Goal: Contribute content: Contribute content

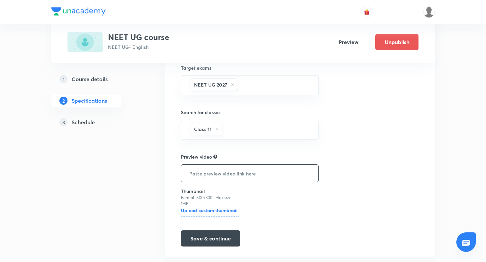
scroll to position [172, 0]
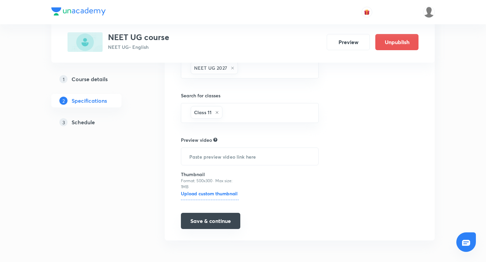
click at [206, 224] on button "Save & continue" at bounding box center [210, 221] width 59 height 16
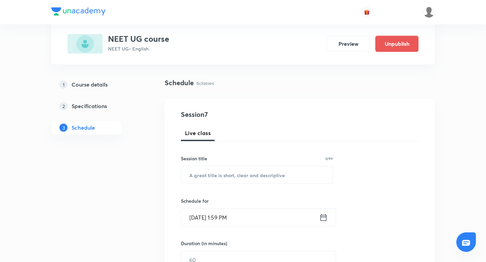
scroll to position [37, 0]
click at [225, 173] on input "text" at bounding box center [256, 174] width 151 height 17
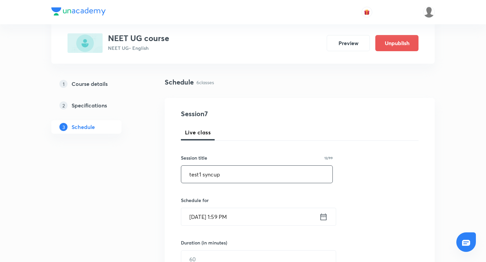
type input "test1 syncup"
click at [324, 217] on icon at bounding box center [323, 216] width 8 height 9
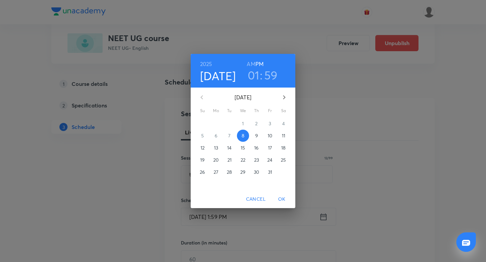
click at [255, 75] on h3 "01" at bounding box center [254, 75] width 12 height 14
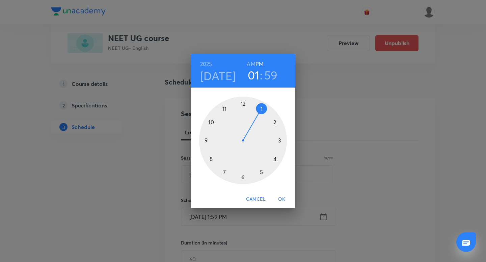
click at [274, 122] on div at bounding box center [243, 141] width 88 height 88
click at [273, 76] on h3 "59" at bounding box center [271, 75] width 13 height 14
click at [278, 130] on div at bounding box center [243, 141] width 88 height 88
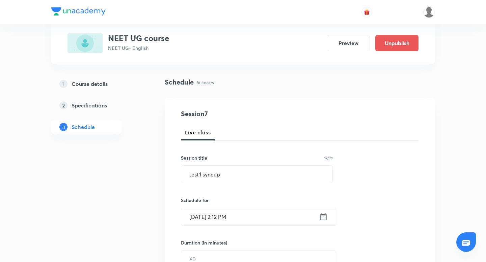
click at [324, 215] on icon at bounding box center [323, 216] width 8 height 9
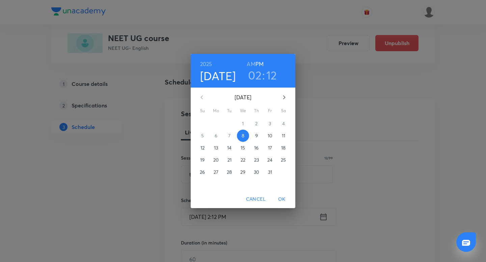
click at [269, 75] on h3 "12" at bounding box center [271, 75] width 11 height 14
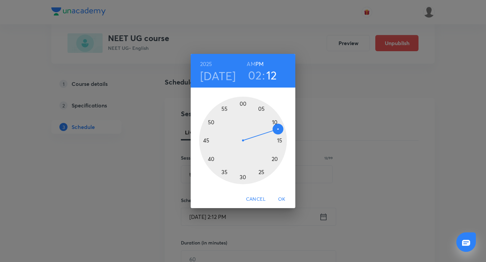
click at [274, 122] on div at bounding box center [243, 141] width 88 height 88
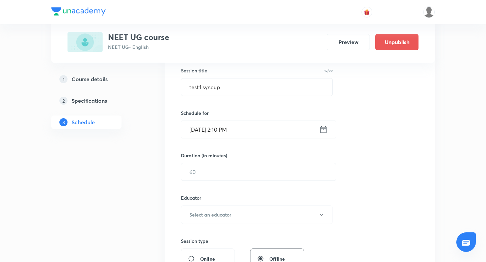
scroll to position [129, 0]
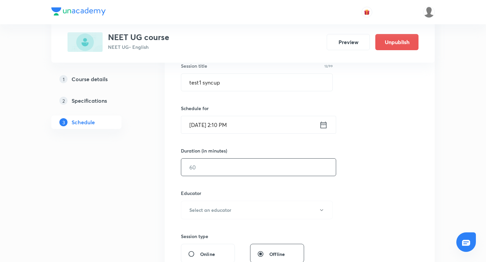
click at [234, 169] on input "text" at bounding box center [258, 167] width 154 height 17
type input "10"
click at [234, 215] on button "Select an educator" at bounding box center [257, 210] width 152 height 19
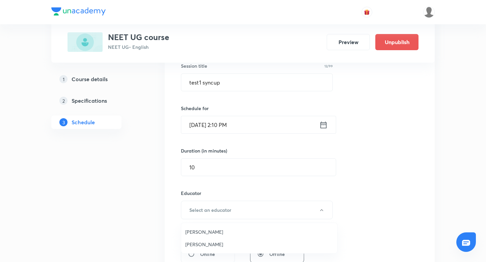
click at [223, 230] on span "Chayan Mehta" at bounding box center [259, 232] width 148 height 7
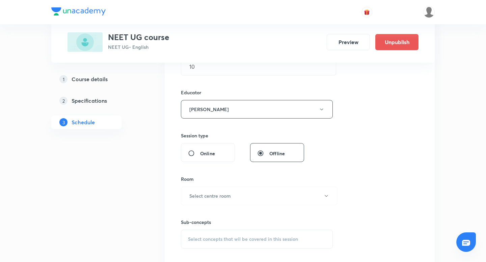
scroll to position [243, 0]
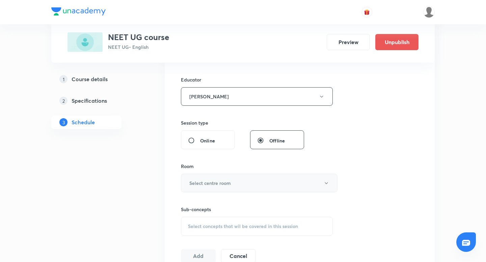
click at [232, 180] on button "Select centre room" at bounding box center [259, 183] width 157 height 19
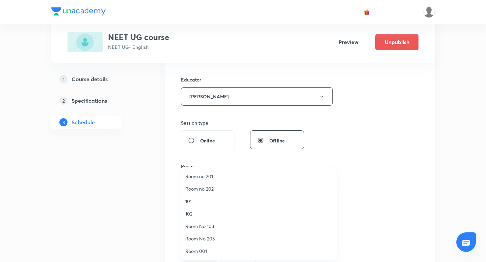
click at [232, 202] on span "101" at bounding box center [259, 201] width 148 height 7
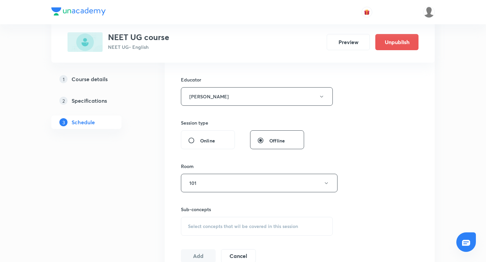
click at [228, 231] on div "Select concepts that wil be covered in this session" at bounding box center [257, 226] width 152 height 19
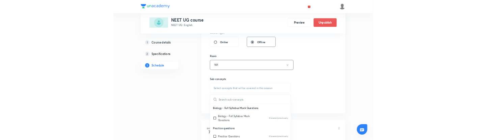
scroll to position [316, 0]
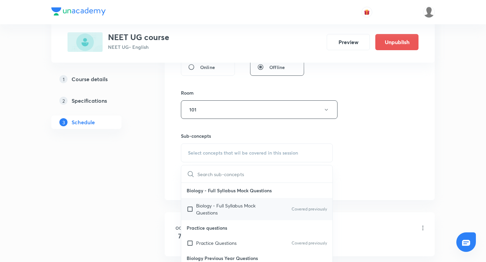
click at [190, 208] on input "checkbox" at bounding box center [191, 209] width 9 height 14
checkbox input "true"
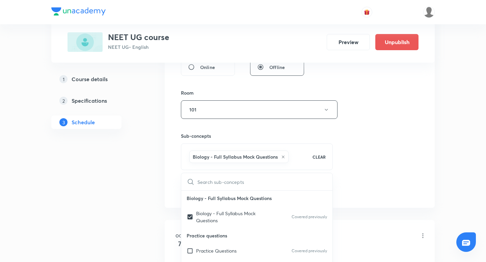
click at [153, 184] on div "Plus Courses NEET UG course NEET UG • English Preview Unpublish 1 Course detail…" at bounding box center [242, 149] width 383 height 855
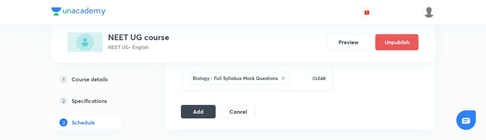
scroll to position [404, 0]
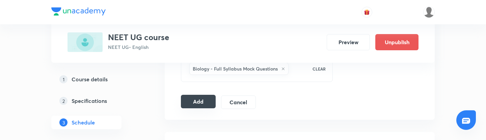
click at [196, 105] on button "Add" at bounding box center [198, 101] width 35 height 13
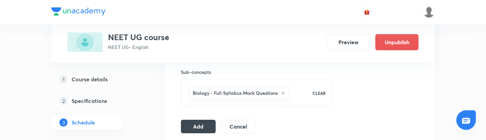
scroll to position [434, 0]
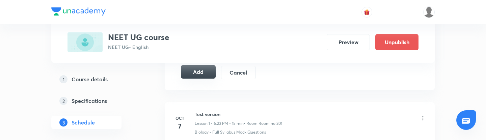
click at [207, 73] on button "Add" at bounding box center [198, 71] width 35 height 13
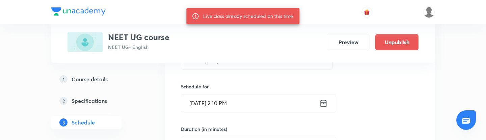
scroll to position [143, 0]
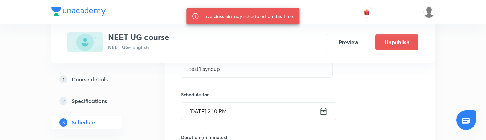
click at [235, 111] on input "Oct 8, 2025, 2:10 PM" at bounding box center [250, 111] width 138 height 17
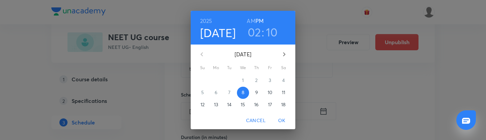
click at [269, 32] on h3 "10" at bounding box center [272, 32] width 12 height 14
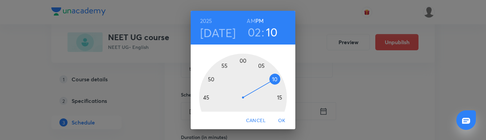
click at [278, 99] on div at bounding box center [243, 98] width 88 height 88
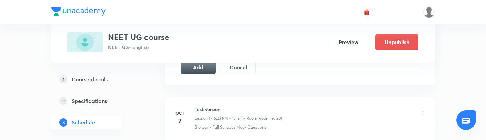
scroll to position [446, 0]
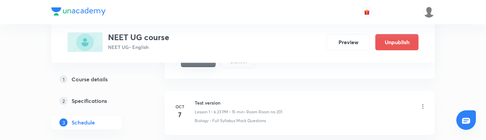
click at [209, 64] on button "Add" at bounding box center [198, 60] width 35 height 13
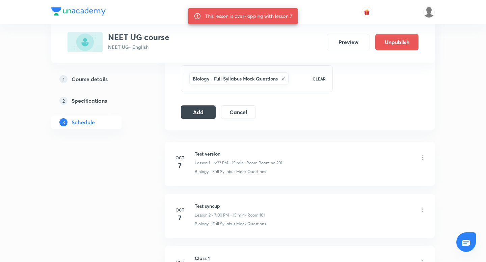
scroll to position [393, 0]
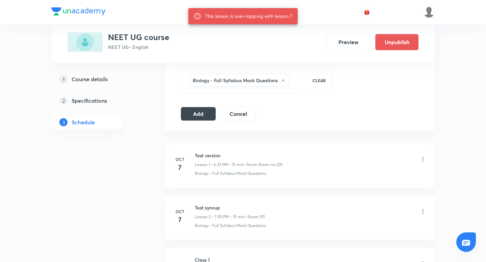
click at [240, 134] on div "Schedule 6 classes Session 7 Live class Session title 12/99 test1 syncup ​ Sche…" at bounding box center [300, 110] width 270 height 779
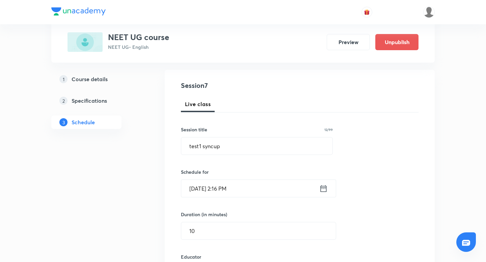
scroll to position [0, 0]
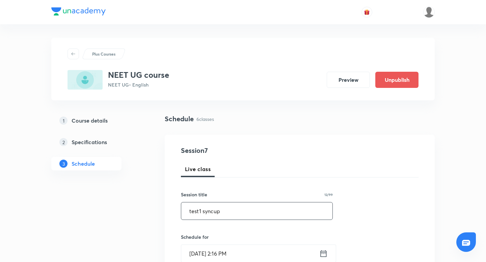
click at [201, 213] on input "test1 syncup" at bounding box center [256, 211] width 151 height 17
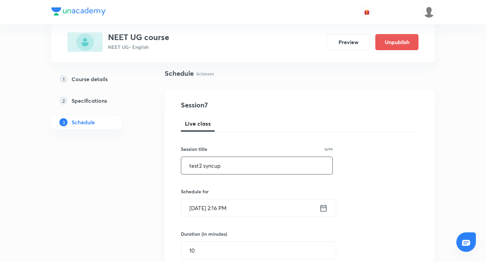
scroll to position [46, 0]
type input "test2 syncup"
click at [325, 209] on icon at bounding box center [323, 207] width 8 height 9
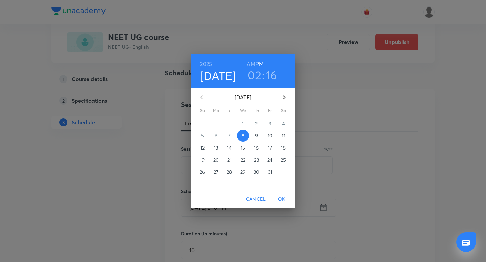
click at [273, 76] on h3 "16" at bounding box center [271, 75] width 11 height 14
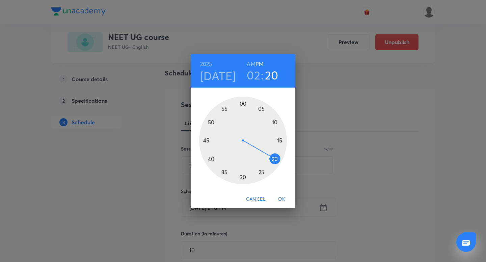
click at [277, 159] on div at bounding box center [243, 141] width 88 height 88
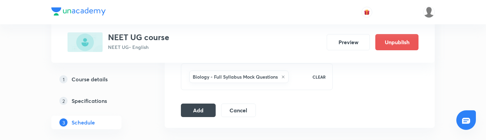
scroll to position [410, 0]
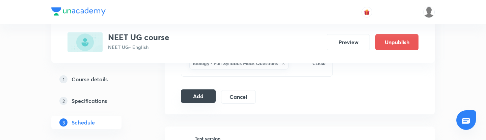
click at [193, 96] on button "Add" at bounding box center [198, 95] width 35 height 13
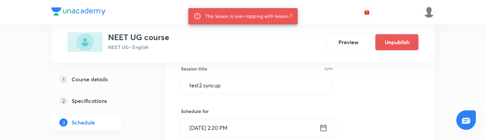
scroll to position [124, 0]
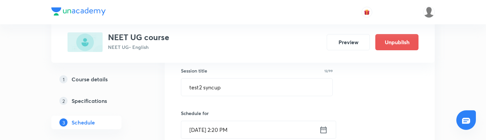
click at [323, 130] on icon at bounding box center [323, 129] width 6 height 7
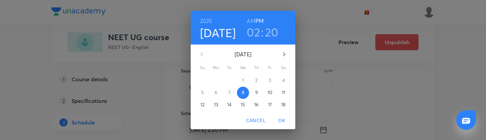
click at [271, 29] on h3 "20" at bounding box center [271, 32] width 13 height 14
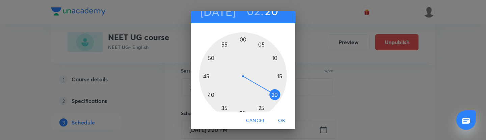
scroll to position [27, 0]
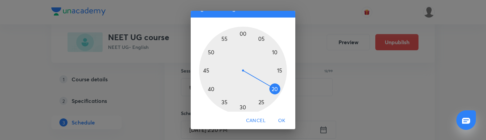
click at [261, 102] on div at bounding box center [243, 71] width 88 height 88
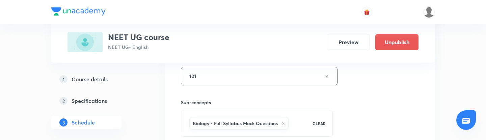
scroll to position [416, 0]
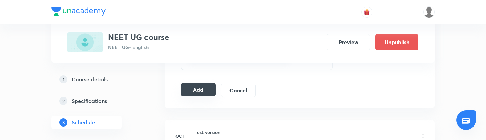
click at [202, 86] on button "Add" at bounding box center [198, 89] width 35 height 13
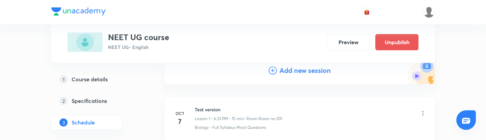
scroll to position [80, 0]
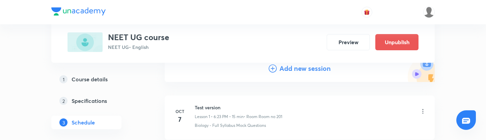
click at [284, 70] on h4 "Add new session" at bounding box center [304, 68] width 51 height 10
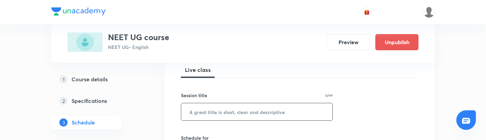
scroll to position [100, 0]
click at [213, 116] on input "text" at bounding box center [256, 111] width 151 height 17
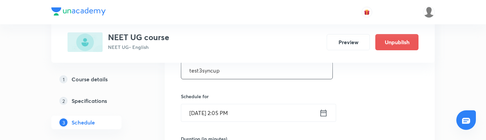
scroll to position [143, 0]
type input "test3syncup"
click at [238, 110] on input "Oct 8, 2025, 2:05 PM" at bounding box center [250, 111] width 138 height 17
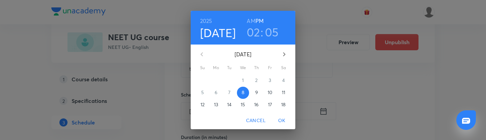
click at [266, 34] on h3 "05" at bounding box center [272, 32] width 14 height 14
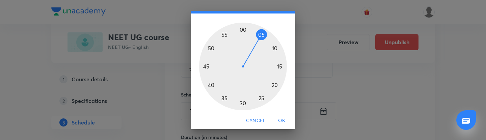
scroll to position [30, 0]
click at [224, 97] on div at bounding box center [243, 67] width 88 height 88
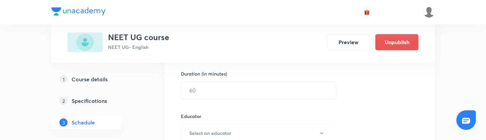
scroll to position [208, 0]
click at [249, 92] on input "text" at bounding box center [258, 87] width 154 height 17
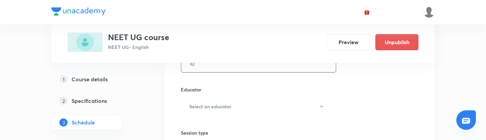
scroll to position [234, 0]
type input "10"
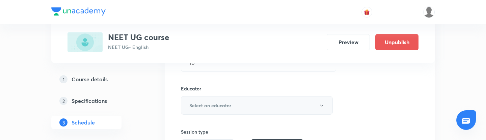
click at [216, 102] on h6 "Select an educator" at bounding box center [210, 105] width 42 height 7
click at [201, 119] on span "Chayan Mehta" at bounding box center [259, 116] width 148 height 7
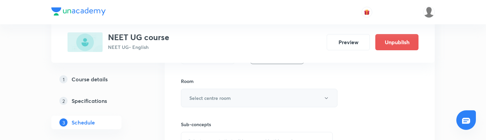
scroll to position [328, 0]
click at [221, 102] on button "Select centre room" at bounding box center [259, 98] width 157 height 19
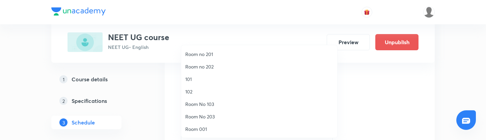
click at [221, 120] on span "Room No 203" at bounding box center [259, 116] width 148 height 7
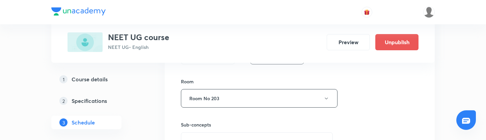
scroll to position [359, 0]
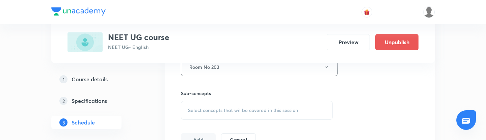
click at [220, 106] on div "Select concepts that wil be covered in this session" at bounding box center [257, 110] width 152 height 19
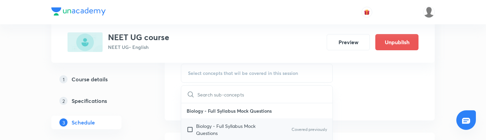
click at [187, 129] on input "checkbox" at bounding box center [191, 129] width 9 height 14
checkbox input "true"
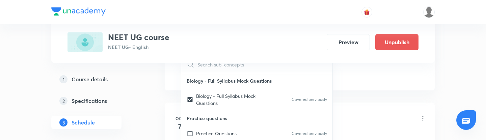
scroll to position [437, 0]
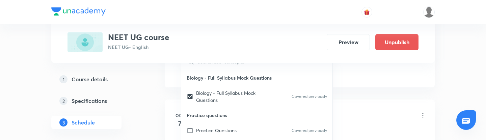
click at [154, 104] on div "Plus Courses NEET UG course NEET UG • English Preview Unpublish 1 Course detail…" at bounding box center [242, 81] width 383 height 960
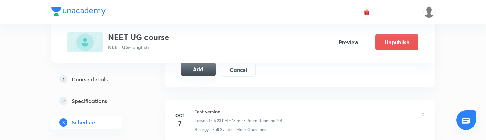
click at [206, 73] on button "Add" at bounding box center [198, 68] width 35 height 13
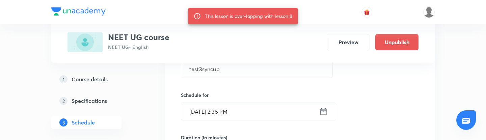
scroll to position [153, 0]
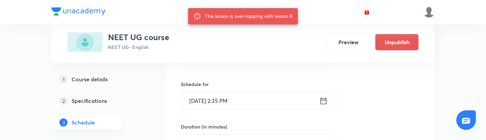
click at [229, 99] on input "Oct 8, 2025, 2:35 PM" at bounding box center [250, 100] width 138 height 17
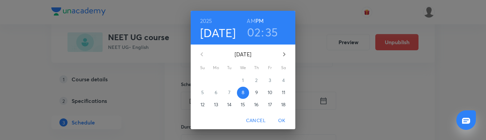
click at [274, 35] on h3 "35" at bounding box center [271, 32] width 13 height 14
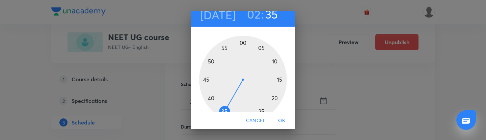
scroll to position [21, 0]
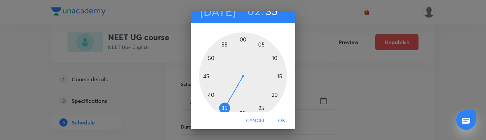
click at [213, 94] on div at bounding box center [243, 76] width 88 height 88
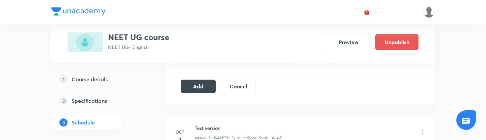
scroll to position [417, 0]
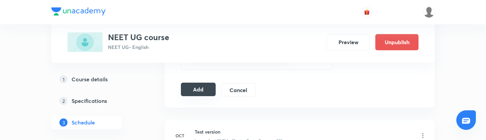
click at [202, 89] on button "Add" at bounding box center [198, 89] width 35 height 13
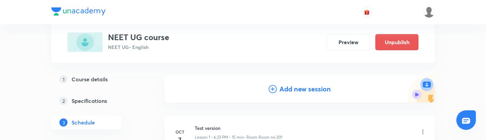
scroll to position [69, 0]
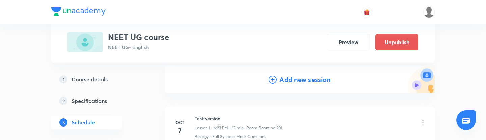
click at [289, 80] on h4 "Add new session" at bounding box center [304, 80] width 51 height 10
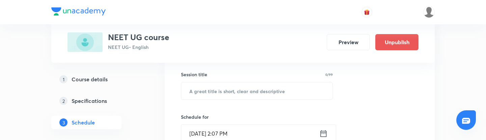
scroll to position [121, 0]
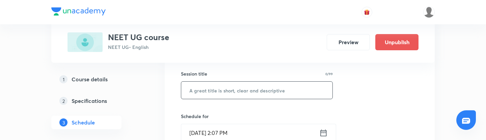
click at [282, 92] on input "text" at bounding box center [256, 90] width 151 height 17
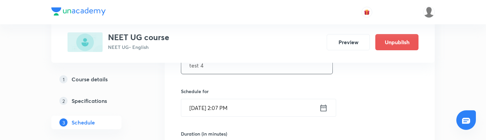
scroll to position [152, 0]
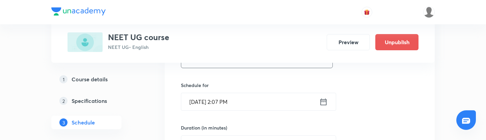
type input "test 4"
click at [327, 102] on icon at bounding box center [323, 101] width 8 height 9
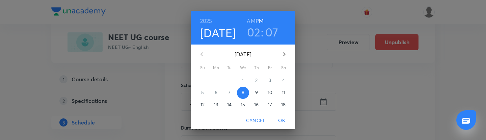
click at [267, 33] on h3 "07" at bounding box center [271, 32] width 13 height 14
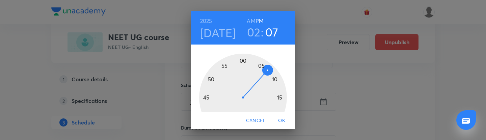
click at [225, 65] on div at bounding box center [243, 98] width 88 height 88
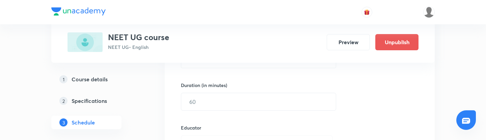
scroll to position [194, 0]
click at [236, 105] on input "text" at bounding box center [258, 101] width 154 height 17
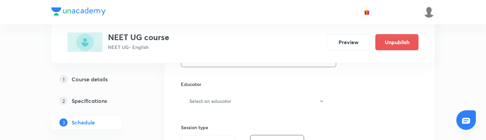
scroll to position [238, 0]
type input "10"
click at [208, 103] on h6 "Select an educator" at bounding box center [210, 100] width 42 height 7
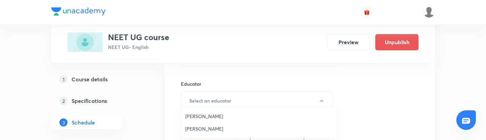
click at [205, 114] on span "Chayan Mehta" at bounding box center [259, 116] width 148 height 7
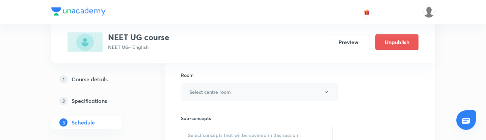
click at [235, 86] on button "Select centre room" at bounding box center [259, 92] width 157 height 19
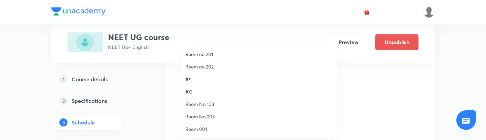
click at [230, 106] on span "Room No 103" at bounding box center [259, 104] width 148 height 7
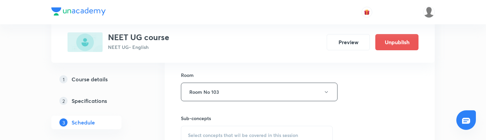
click at [208, 131] on div "Select concepts that wil be covered in this session" at bounding box center [257, 135] width 152 height 19
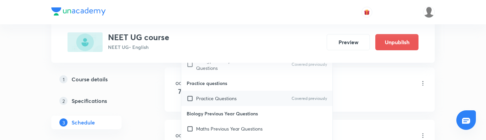
scroll to position [461, 0]
click at [191, 100] on input "checkbox" at bounding box center [191, 97] width 9 height 7
checkbox input "true"
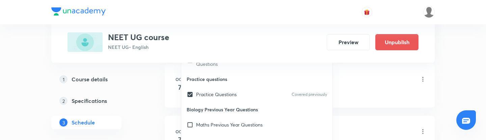
click at [161, 96] on div "Plus Courses NEET UG course NEET UG • English Preview Unpublish 1 Course detail…" at bounding box center [242, 71] width 383 height 1012
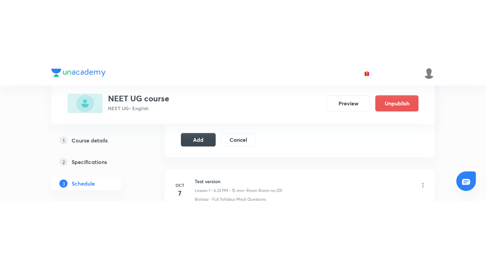
scroll to position [421, 0]
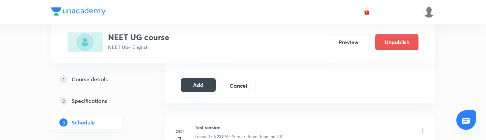
click at [201, 87] on button "Add" at bounding box center [198, 84] width 35 height 13
click at [199, 83] on button "Add" at bounding box center [198, 84] width 35 height 13
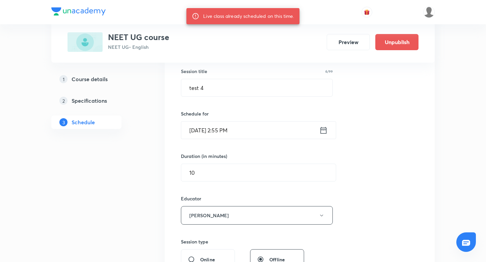
scroll to position [121, 0]
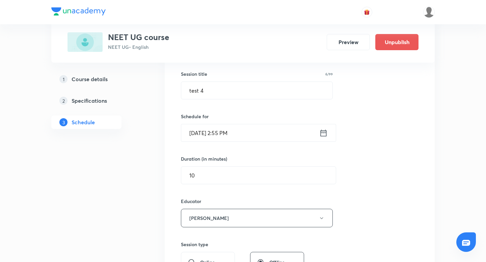
click at [324, 135] on icon at bounding box center [323, 133] width 8 height 9
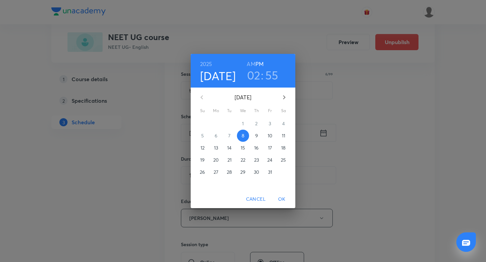
click at [272, 74] on h3 "55" at bounding box center [271, 75] width 13 height 14
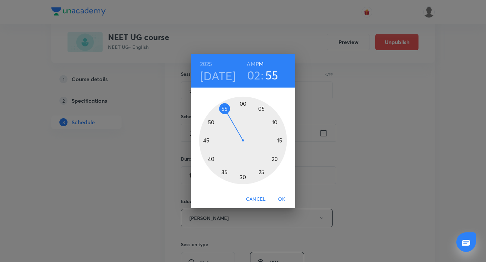
click at [277, 25] on div "2025 Oct 8 02 : 55 AM PM 00 05 10 15 20 25 30 35 40 45 50 55 Cancel OK" at bounding box center [243, 131] width 486 height 262
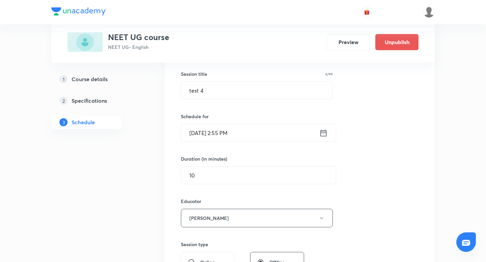
click at [229, 129] on input "Oct 8, 2025, 2:55 PM" at bounding box center [250, 132] width 138 height 17
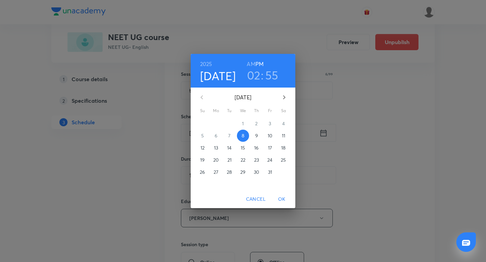
click at [255, 76] on h3 "02" at bounding box center [253, 75] width 13 height 14
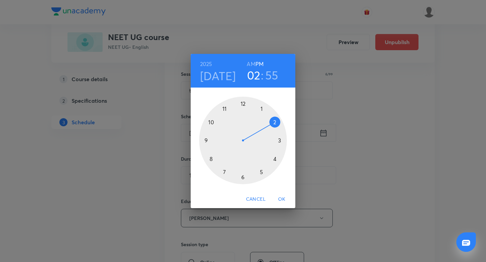
click at [282, 141] on div at bounding box center [243, 141] width 88 height 88
click at [273, 121] on div at bounding box center [243, 141] width 88 height 88
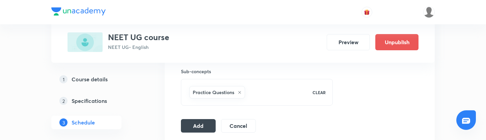
scroll to position [389, 0]
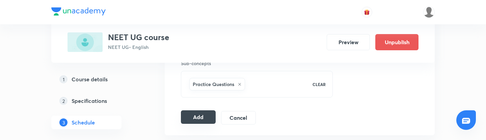
click at [204, 116] on button "Add" at bounding box center [198, 116] width 35 height 13
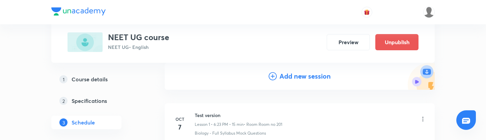
scroll to position [73, 0]
click at [313, 79] on h4 "Add new session" at bounding box center [304, 75] width 51 height 10
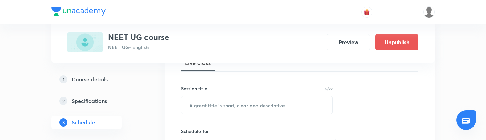
scroll to position [116, 0]
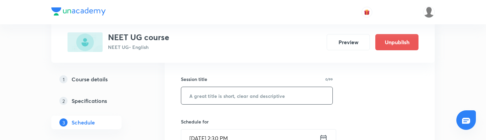
click at [202, 92] on input "text" at bounding box center [256, 95] width 151 height 17
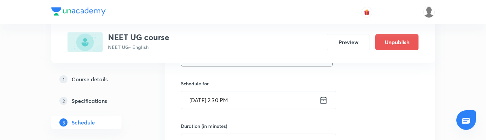
scroll to position [158, 0]
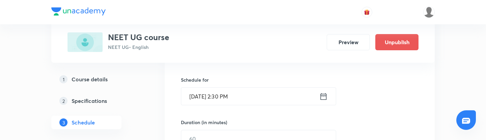
type input "test 6"
click at [327, 97] on icon at bounding box center [323, 96] width 8 height 9
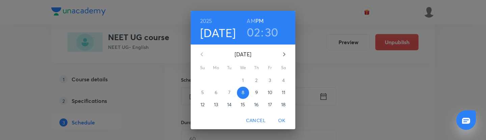
click at [257, 36] on h3 "02" at bounding box center [253, 32] width 13 height 14
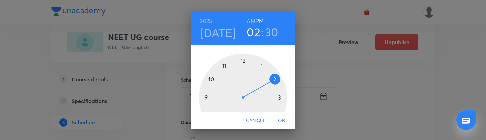
click at [281, 97] on div at bounding box center [243, 98] width 88 height 88
click at [280, 98] on div at bounding box center [243, 98] width 88 height 88
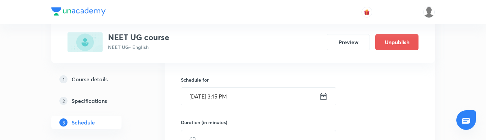
click at [237, 96] on input "Oct 8, 2025, 3:15 PM" at bounding box center [250, 96] width 138 height 17
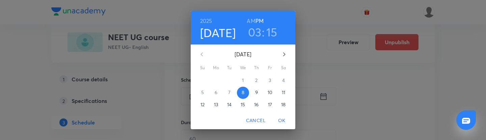
click at [276, 34] on h3 "15" at bounding box center [271, 32] width 11 height 14
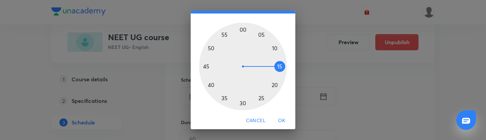
scroll to position [32, 0]
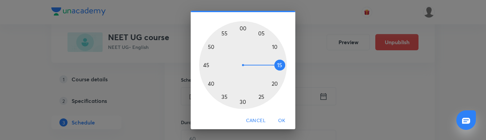
click at [259, 96] on div at bounding box center [243, 65] width 88 height 88
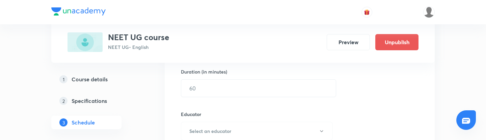
scroll to position [217, 0]
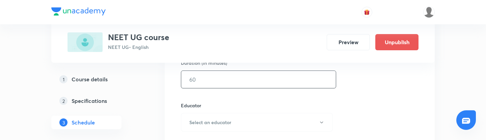
click at [252, 84] on input "text" at bounding box center [258, 79] width 154 height 17
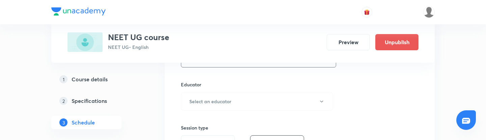
scroll to position [240, 0]
type input "10"
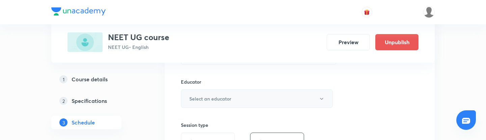
click at [238, 97] on button "Select an educator" at bounding box center [257, 98] width 152 height 19
click at [221, 114] on span "Chayan Mehta" at bounding box center [259, 116] width 148 height 7
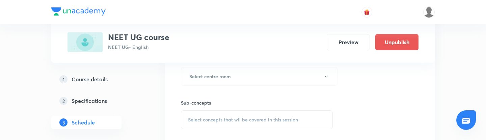
scroll to position [351, 0]
click at [220, 74] on h6 "Select centre room" at bounding box center [209, 74] width 41 height 7
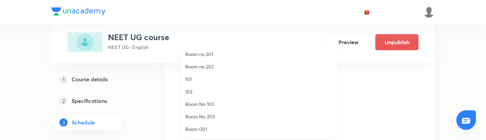
click at [212, 107] on span "Room No 103" at bounding box center [259, 104] width 148 height 7
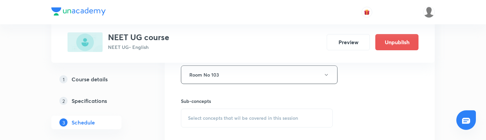
click at [207, 125] on div "Select concepts that wil be covered in this session" at bounding box center [257, 118] width 152 height 19
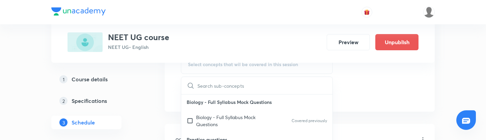
scroll to position [404, 0]
click at [188, 123] on input "checkbox" at bounding box center [191, 121] width 9 height 14
checkbox input "true"
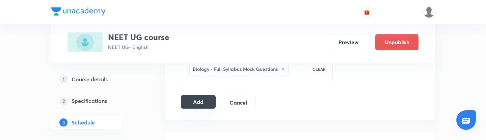
click at [187, 104] on button "Add" at bounding box center [198, 101] width 35 height 13
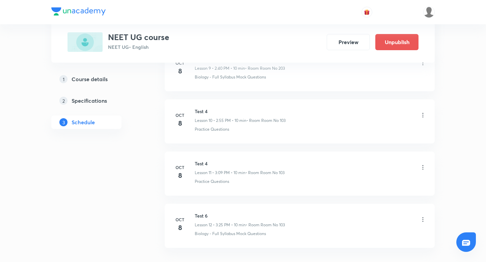
scroll to position [546, 0]
click at [200, 111] on h6 "Test 4" at bounding box center [240, 111] width 91 height 7
